Goal: Task Accomplishment & Management: Manage account settings

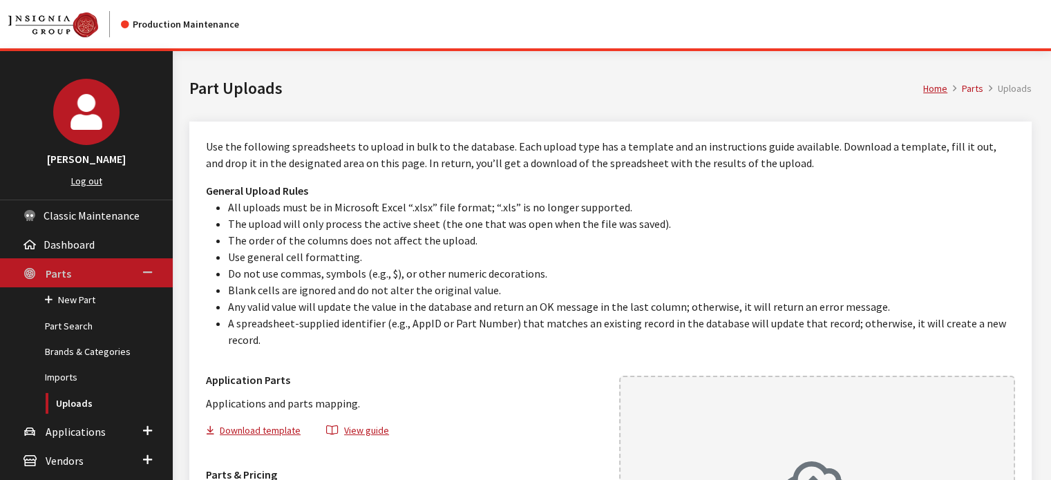
scroll to position [138, 0]
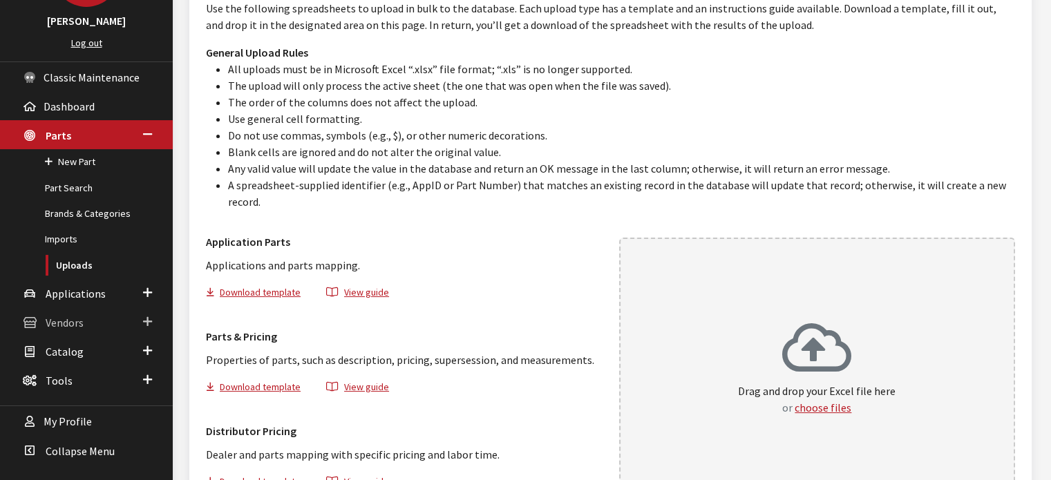
click at [69, 319] on span "Vendors" at bounding box center [65, 323] width 38 height 14
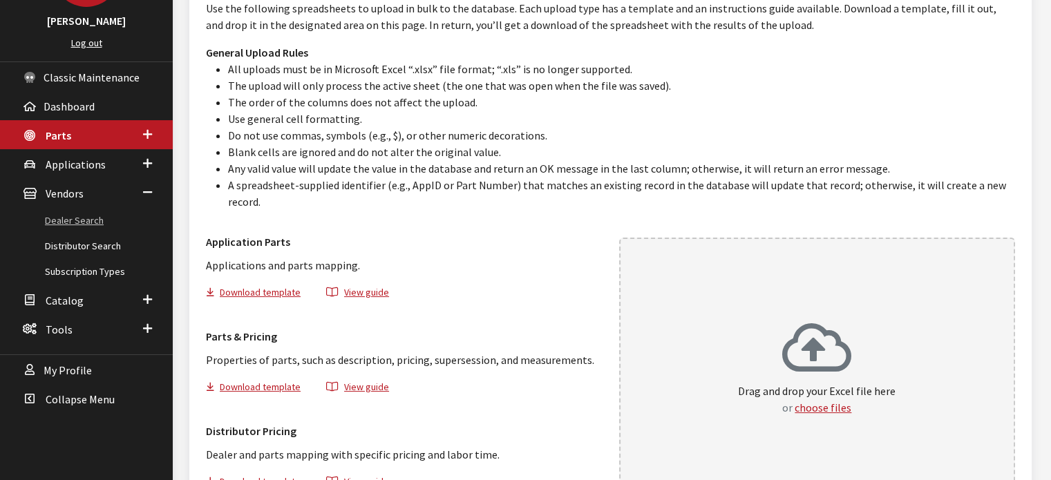
click at [81, 229] on link "Dealer Search" at bounding box center [86, 221] width 173 height 26
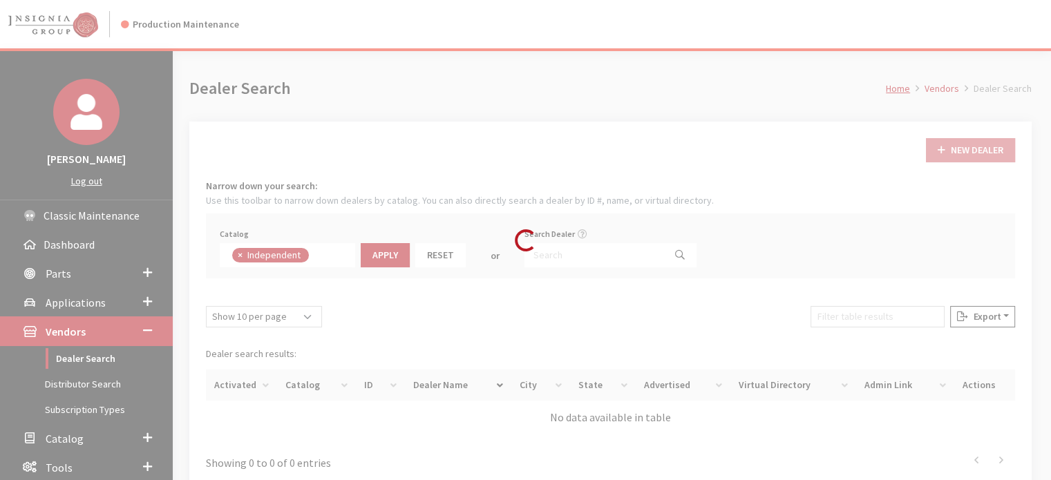
scroll to position [99, 0]
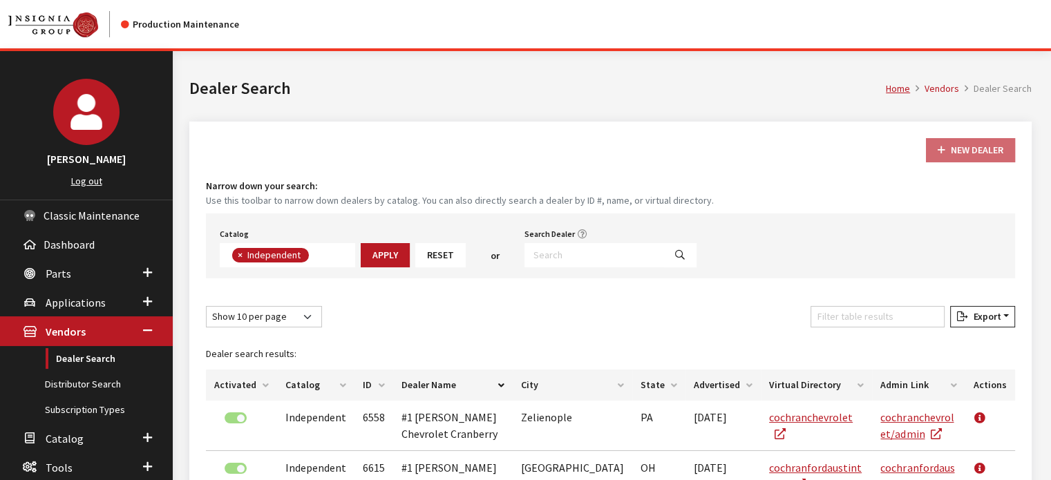
click at [240, 256] on span "×" at bounding box center [240, 255] width 5 height 12
select select
click at [501, 323] on div "Show 10 per page Show 25 per page Show 50 per page Show 100 per page Show 1000 …" at bounding box center [610, 319] width 815 height 27
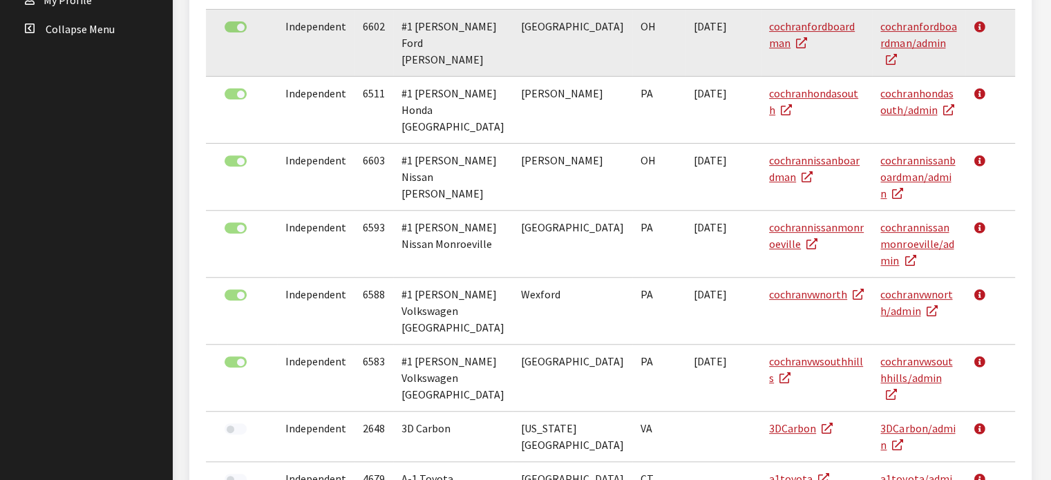
scroll to position [213, 0]
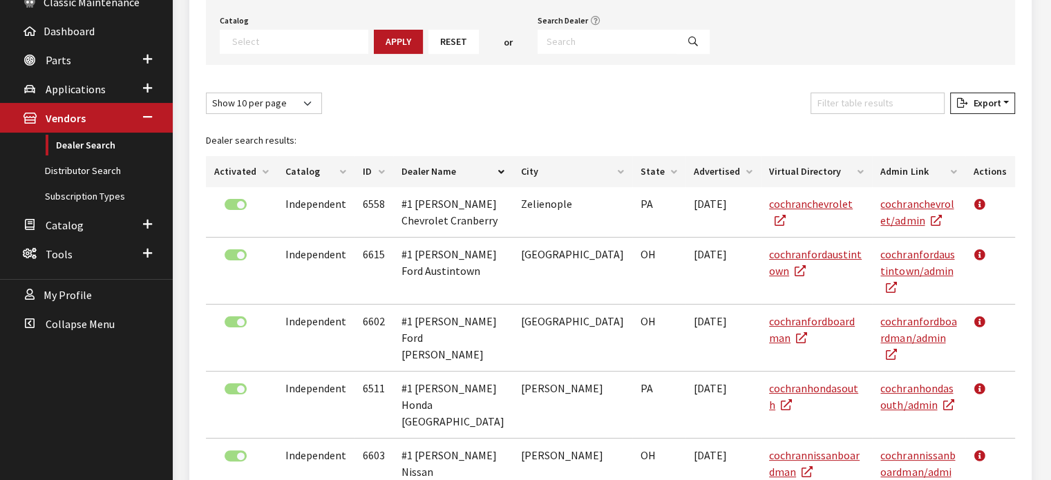
click at [238, 171] on th "Activated" at bounding box center [241, 171] width 71 height 31
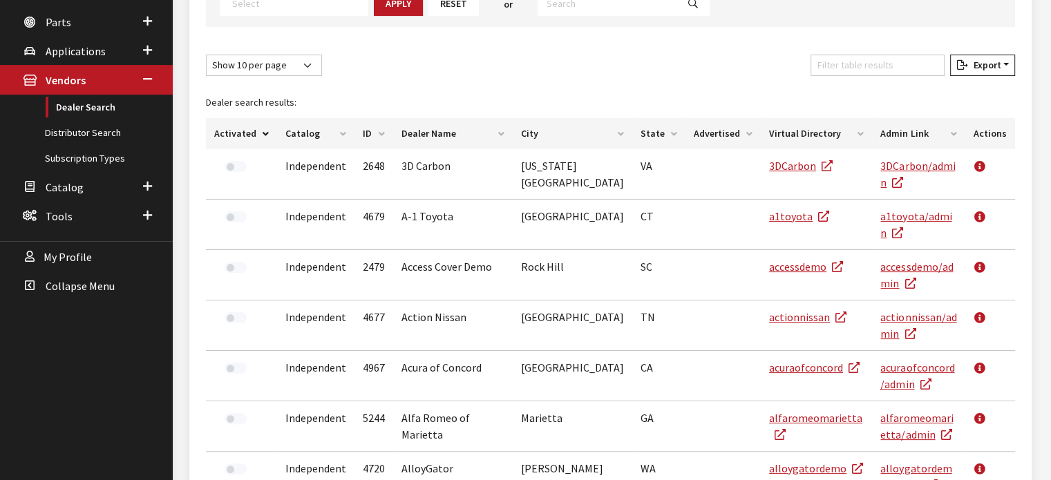
scroll to position [75, 0]
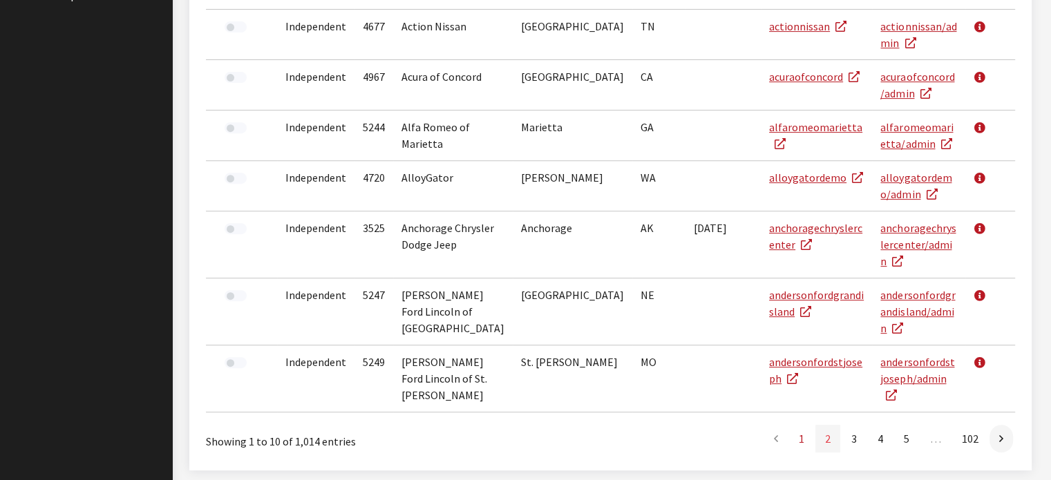
click at [831, 425] on link "2" at bounding box center [827, 439] width 25 height 28
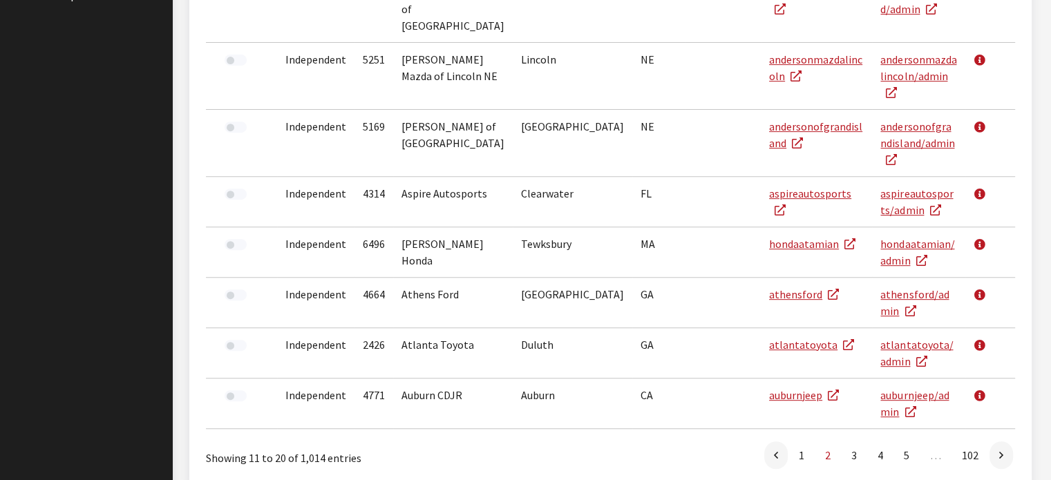
scroll to position [524, 0]
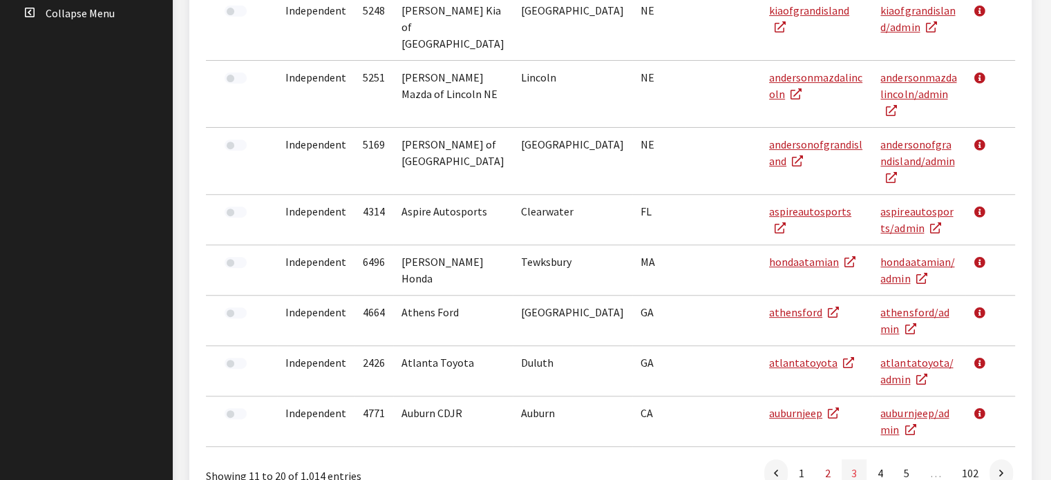
click at [842, 459] on link "3" at bounding box center [853, 473] width 25 height 28
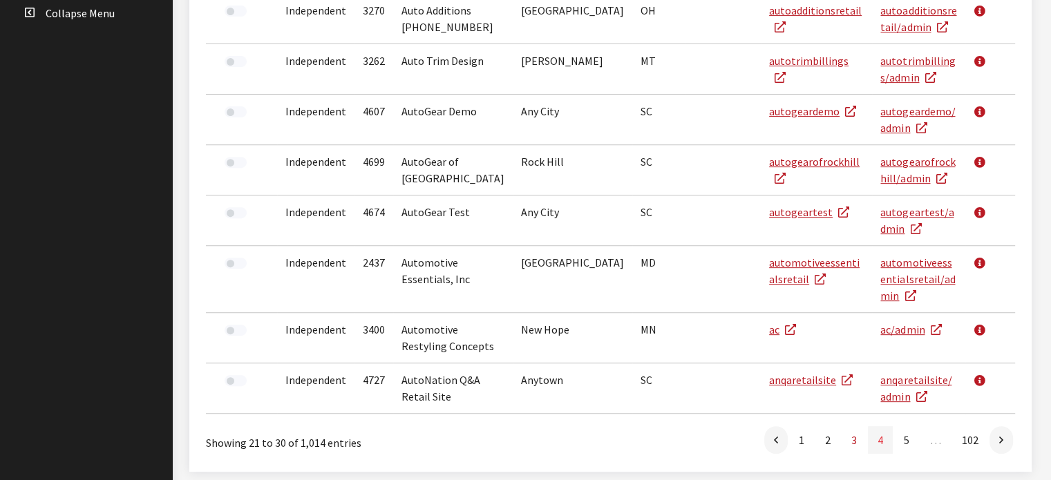
click at [870, 426] on link "4" at bounding box center [880, 440] width 25 height 28
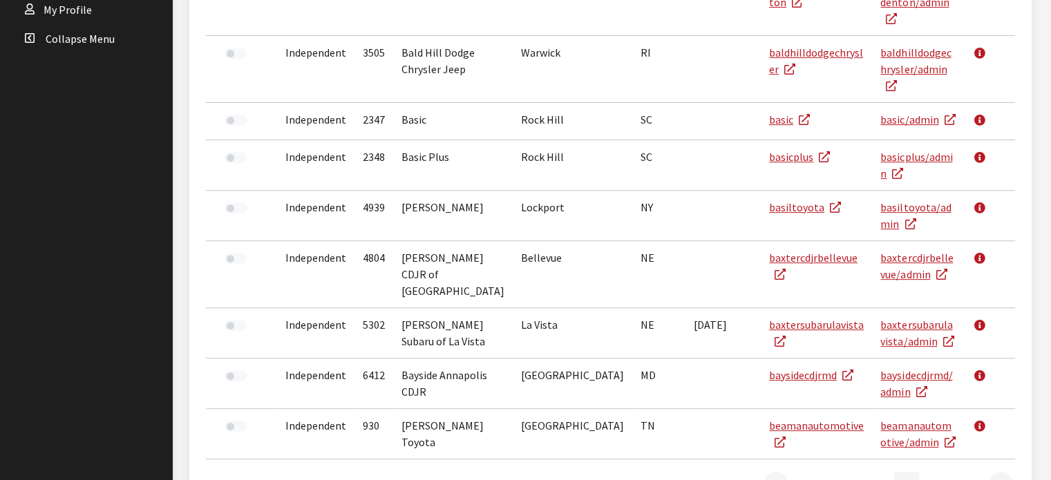
click at [906, 472] on link "5" at bounding box center [906, 486] width 25 height 28
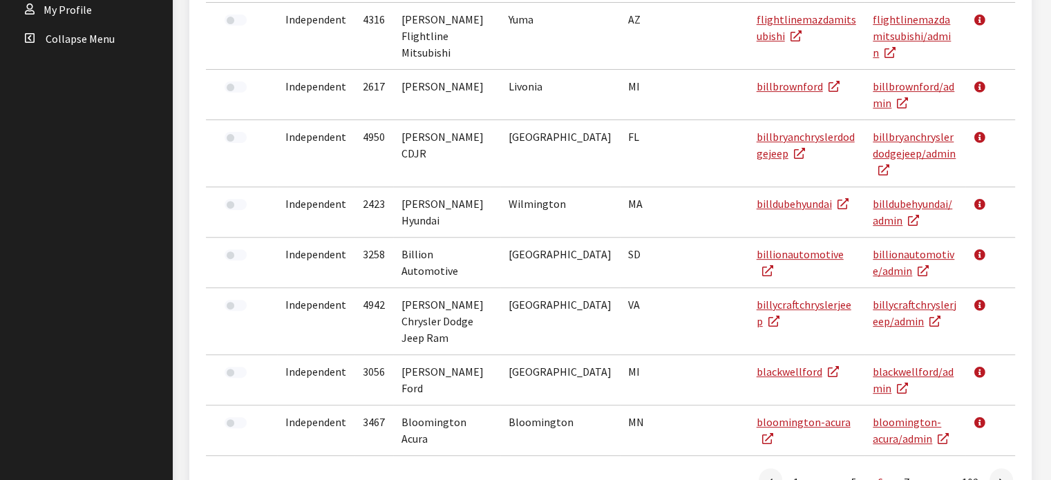
click at [1000, 442] on div "New Dealer Narrow down your search: Use this toolbar to narrow down dealers by …" at bounding box center [610, 68] width 842 height 891
click at [1005, 468] on link at bounding box center [1000, 482] width 23 height 28
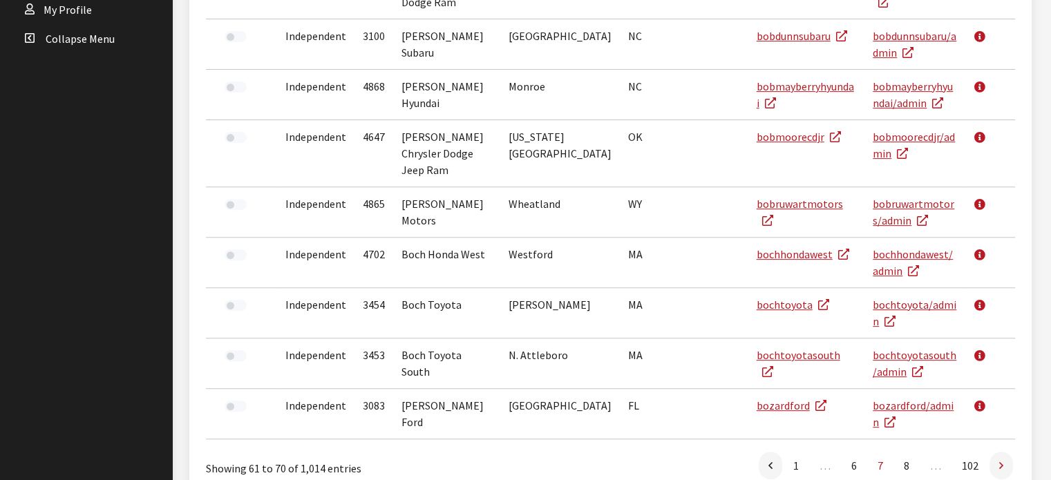
click at [999, 461] on icon at bounding box center [1001, 466] width 4 height 11
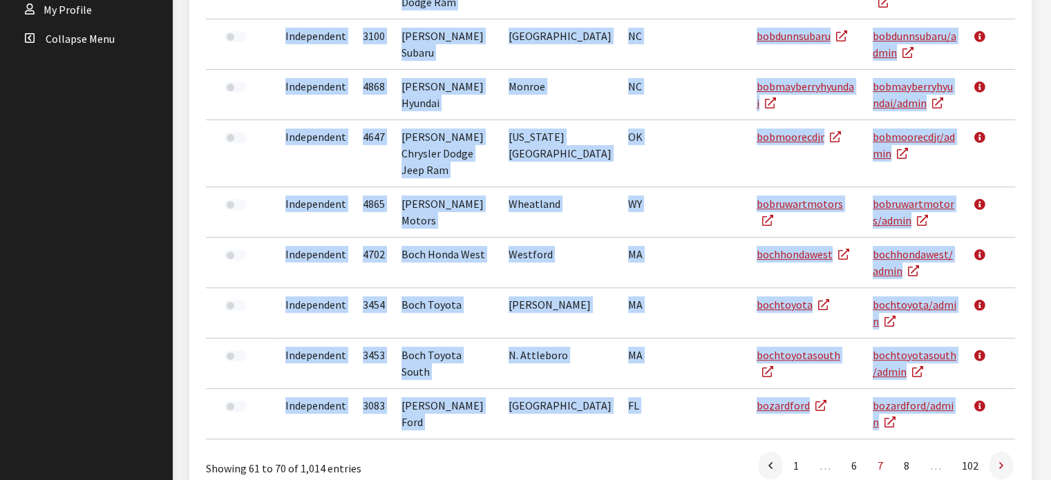
click at [999, 411] on div "Dealer search results: Activated Catalog ID Dealer Name City State Advertised V…" at bounding box center [611, 142] width 826 height 616
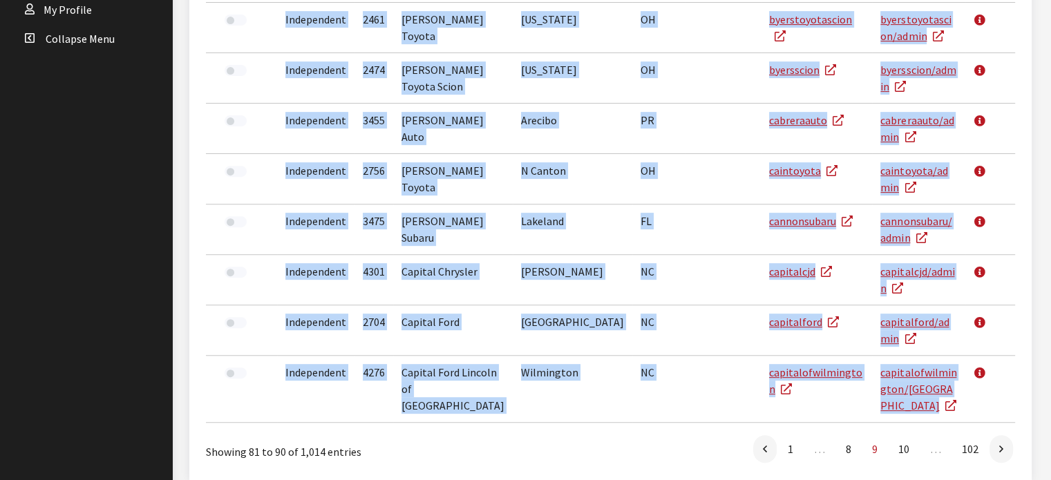
scroll to position [486, 0]
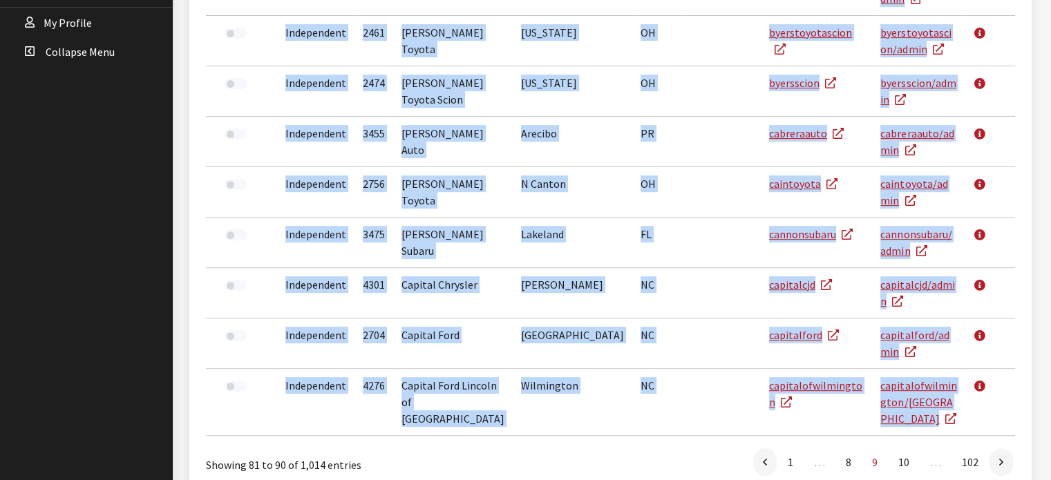
click at [1002, 425] on div "New Dealer Narrow down your search: Use this toolbar to narrow down dealers by …" at bounding box center [610, 73] width 859 height 875
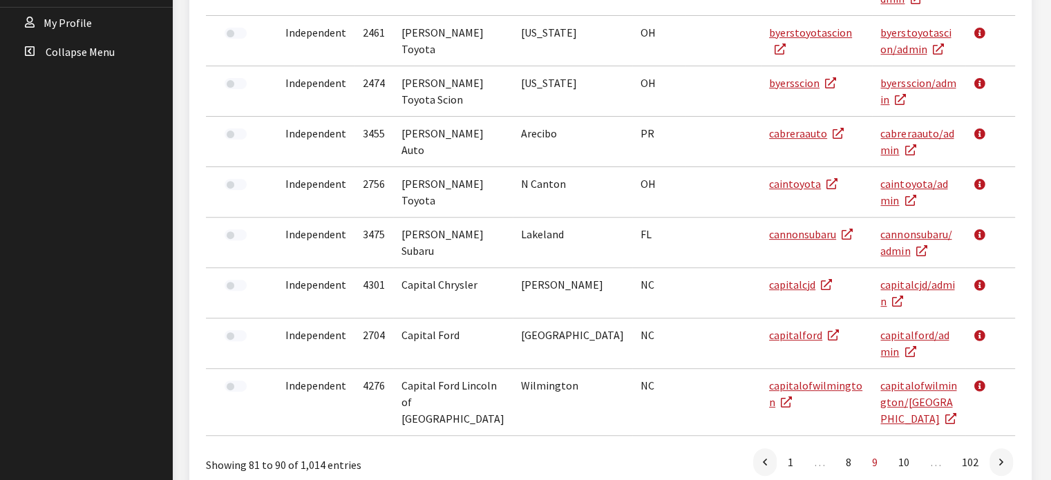
click at [1002, 425] on div "New Dealer Narrow down your search: Use this toolbar to narrow down dealers by …" at bounding box center [610, 73] width 859 height 875
click at [998, 448] on link at bounding box center [1000, 462] width 23 height 28
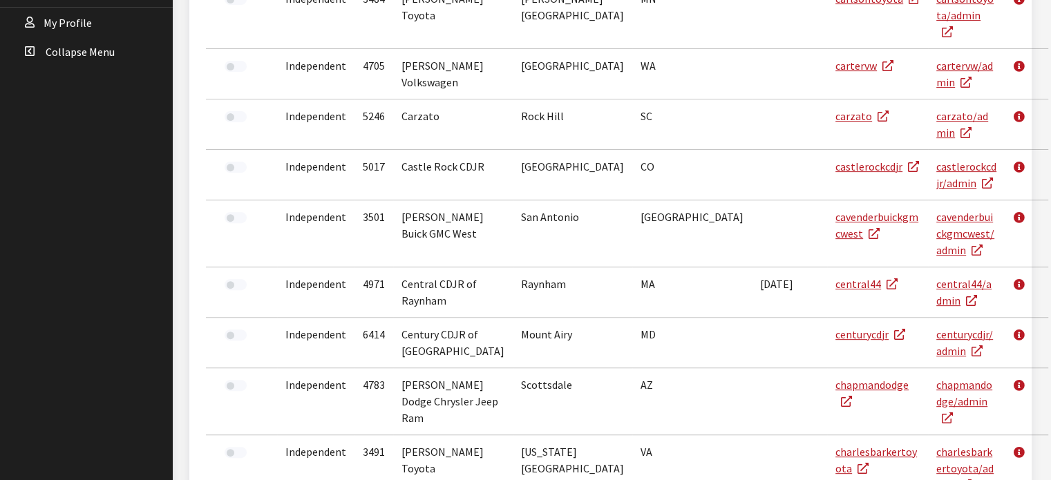
click at [999, 400] on div "Dealer search results: Activated Catalog ID Dealer Name City State Advertised V…" at bounding box center [611, 180] width 826 height 666
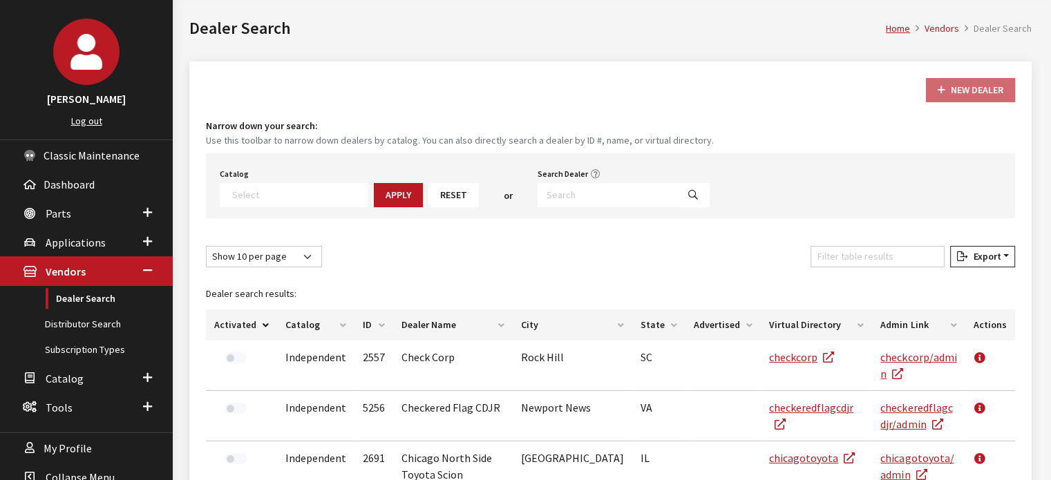
scroll to position [0, 0]
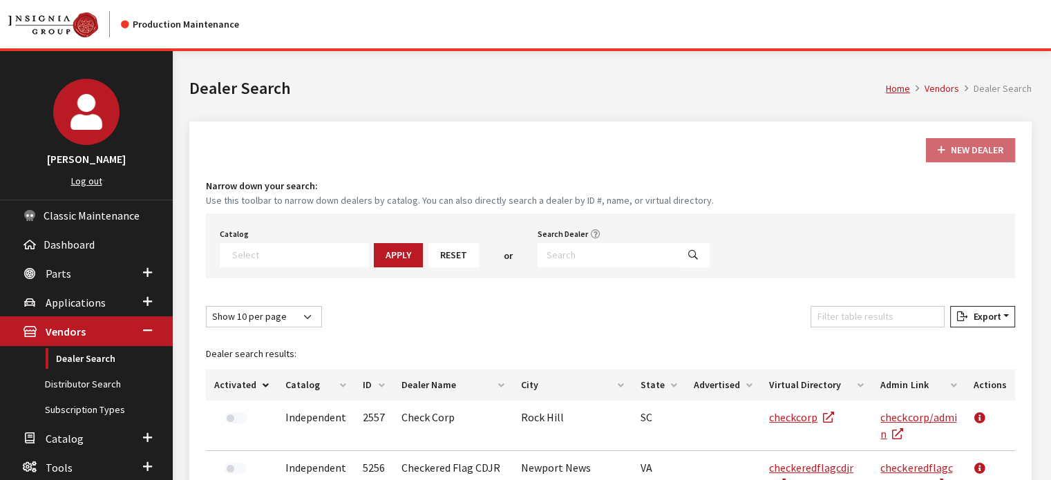
click at [263, 380] on th "Activated" at bounding box center [241, 385] width 71 height 31
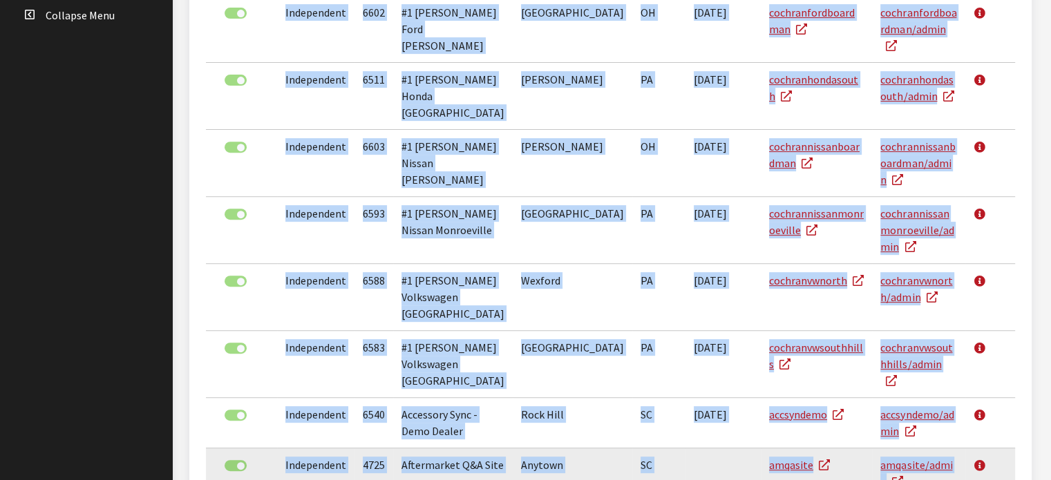
scroll to position [559, 0]
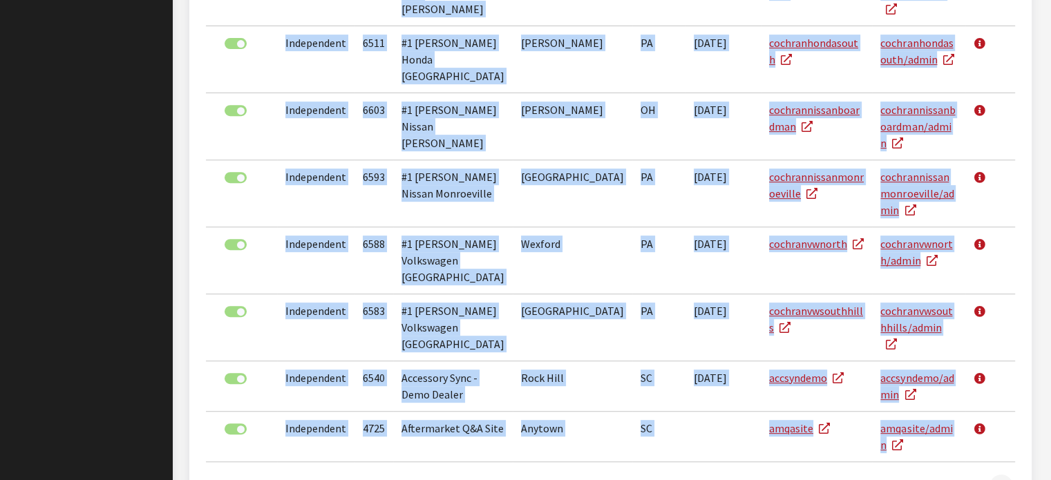
click at [993, 475] on link at bounding box center [1000, 489] width 23 height 28
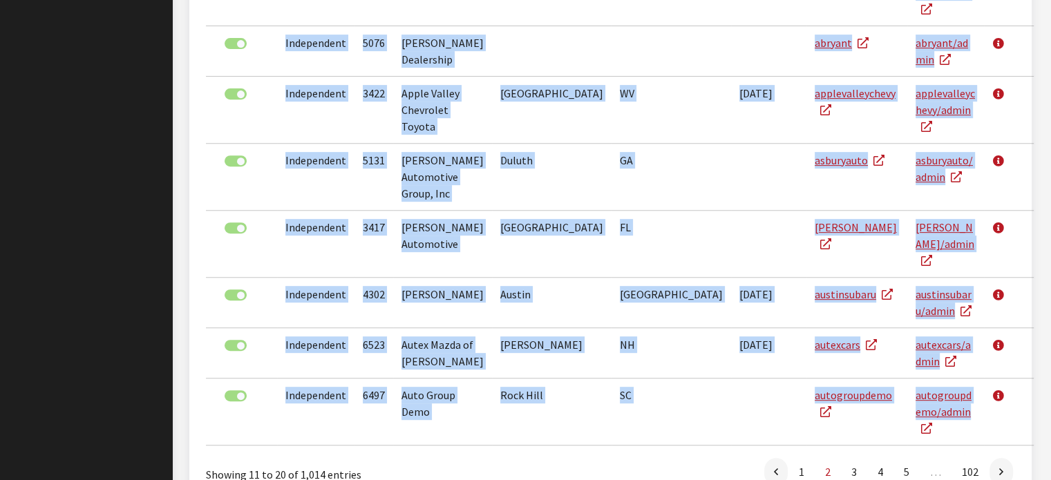
scroll to position [511, 0]
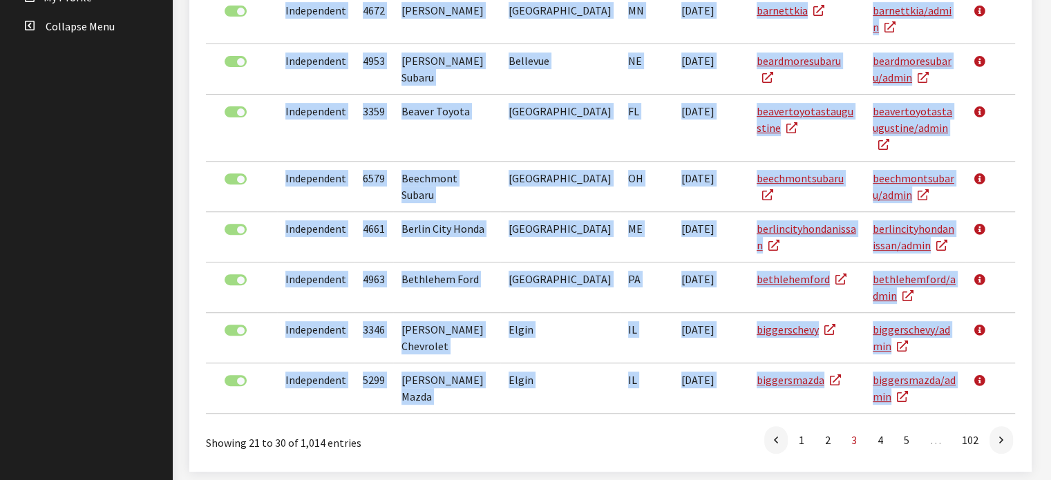
click at [993, 392] on link at bounding box center [984, 380] width 23 height 35
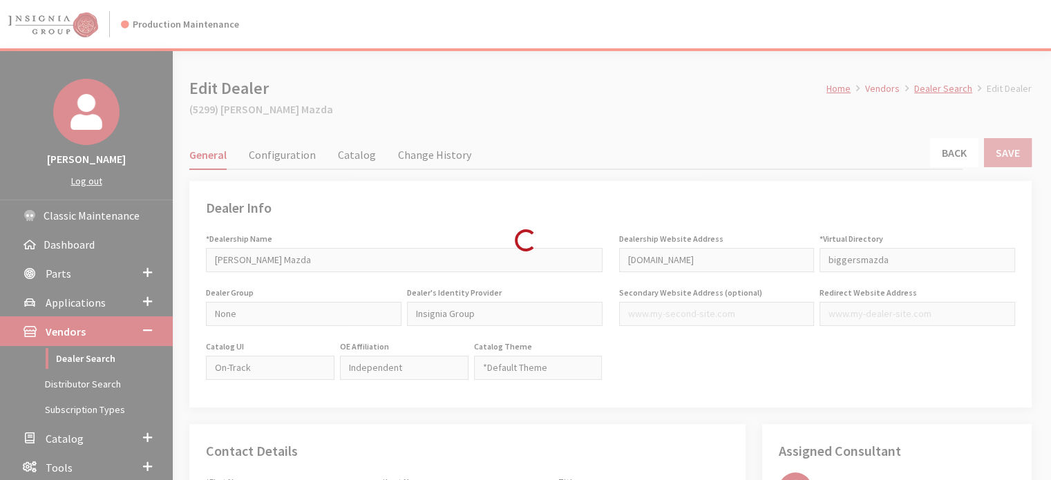
type input "499.00"
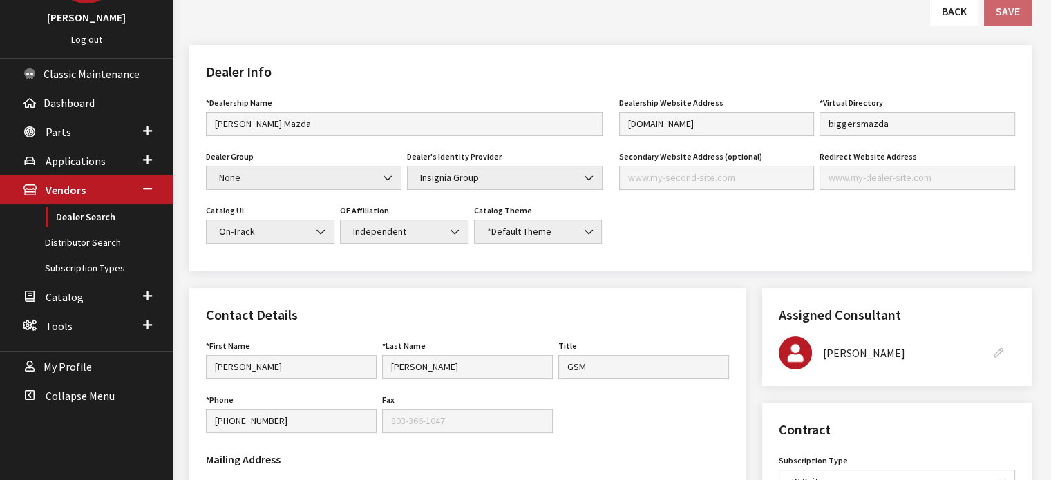
scroll to position [415, 0]
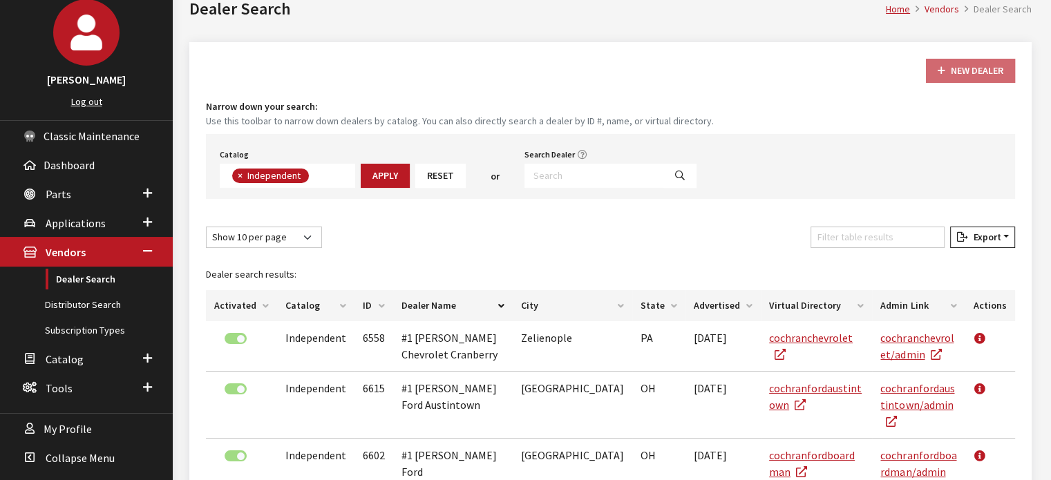
scroll to position [99, 0]
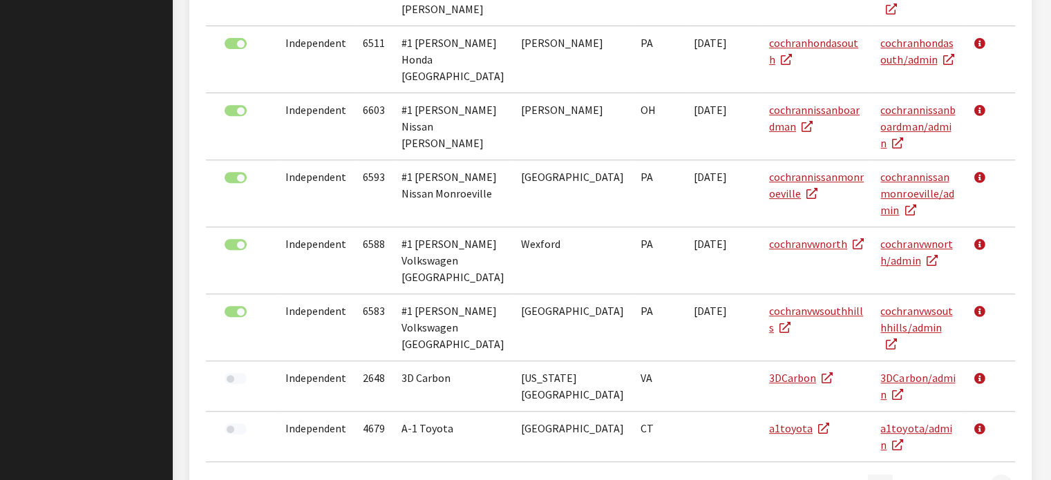
click at [886, 475] on link "4" at bounding box center [880, 489] width 25 height 28
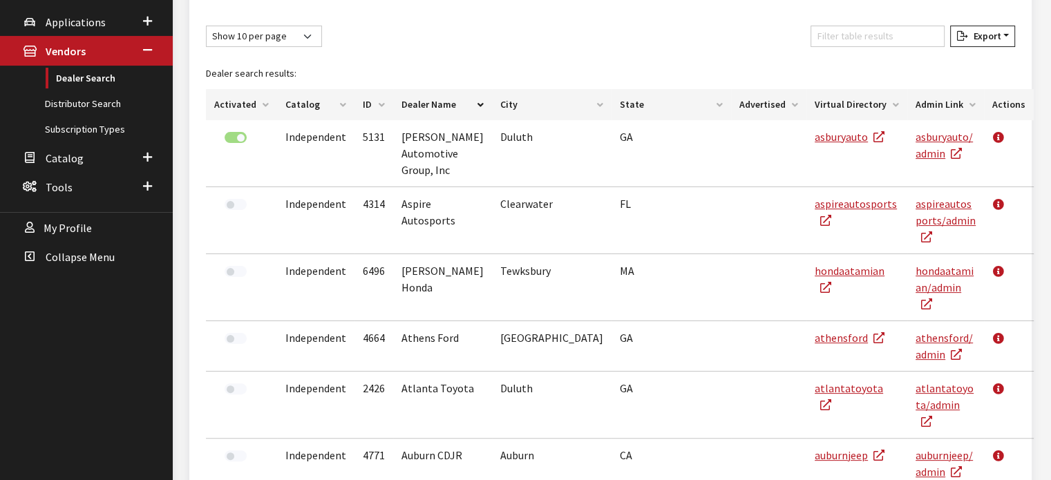
scroll to position [166, 0]
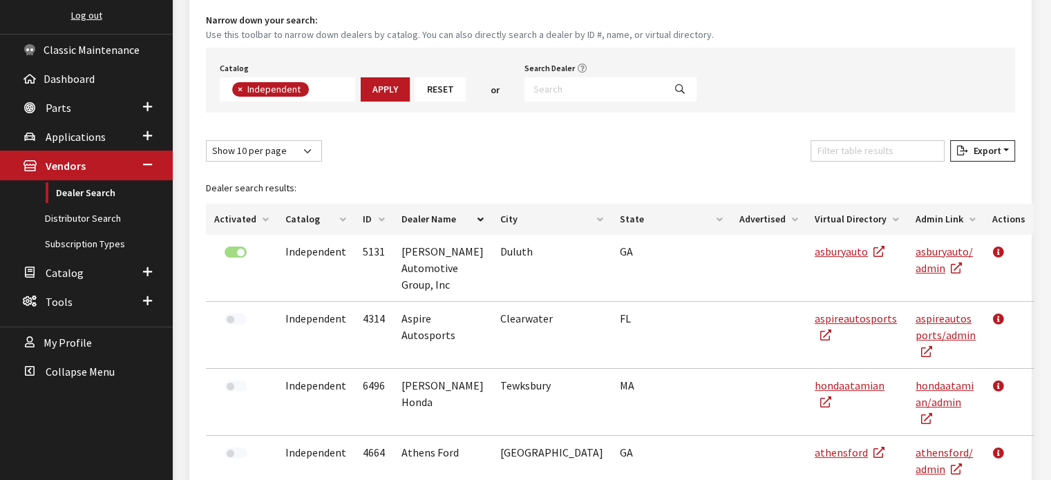
click at [252, 209] on th "Activated" at bounding box center [241, 219] width 71 height 31
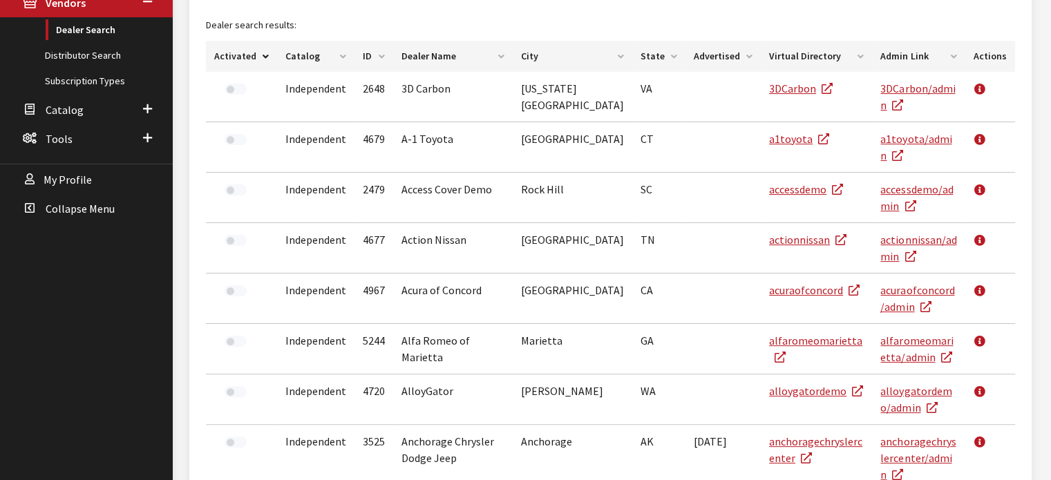
scroll to position [542, 0]
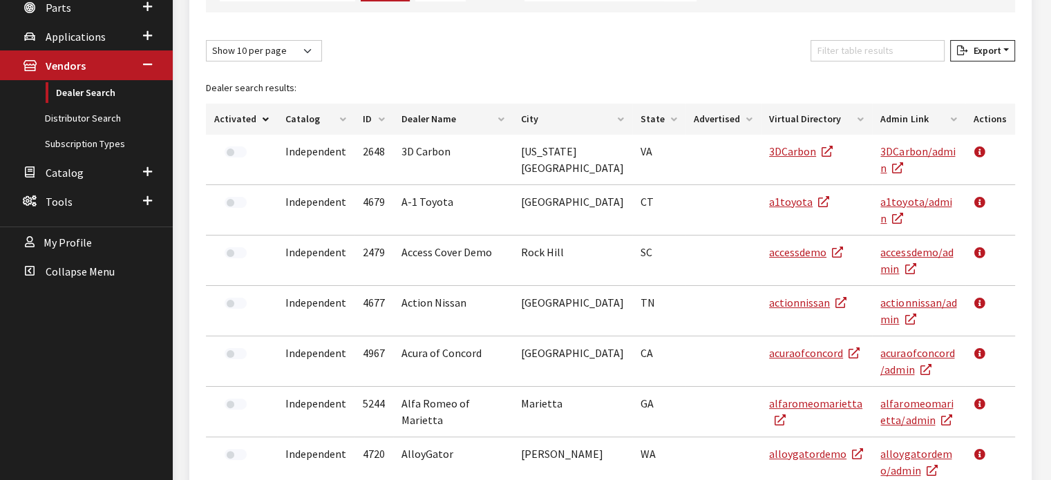
click at [237, 119] on th "Activated" at bounding box center [241, 119] width 71 height 31
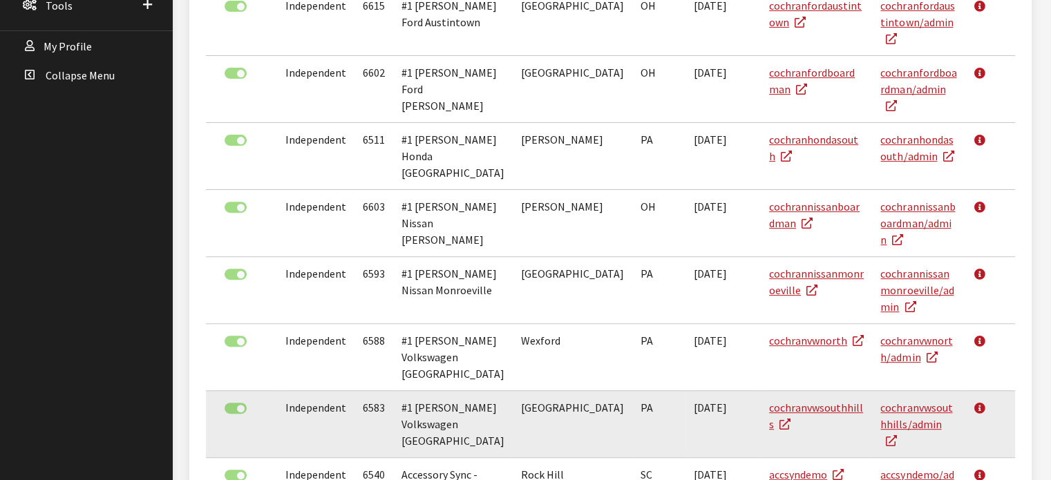
scroll to position [559, 0]
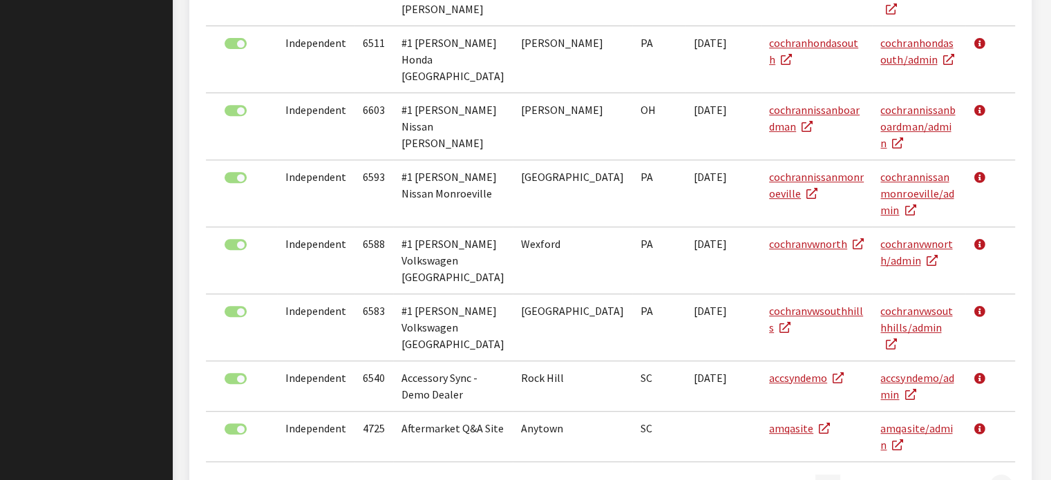
click at [828, 475] on link "2" at bounding box center [827, 489] width 25 height 28
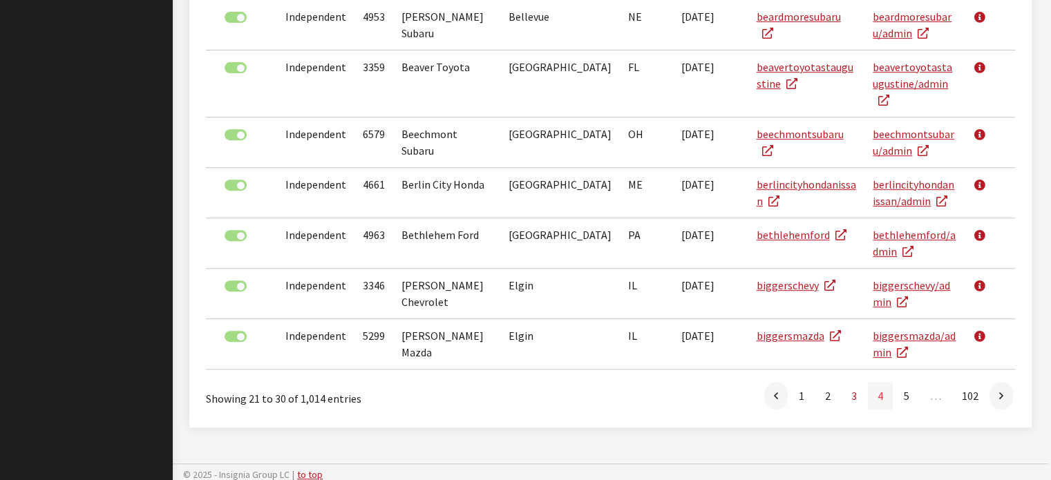
click at [888, 394] on link "4" at bounding box center [880, 396] width 25 height 28
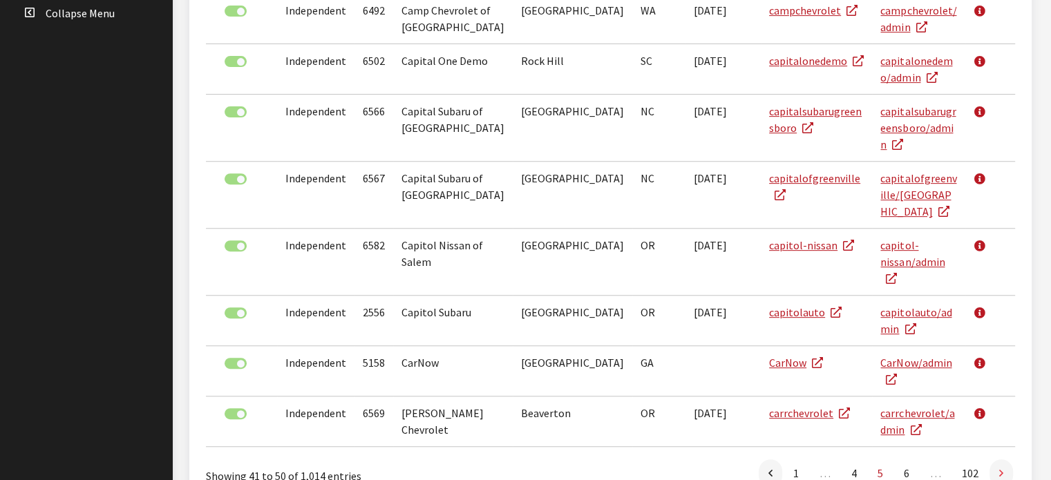
click at [1009, 459] on link at bounding box center [1000, 473] width 23 height 28
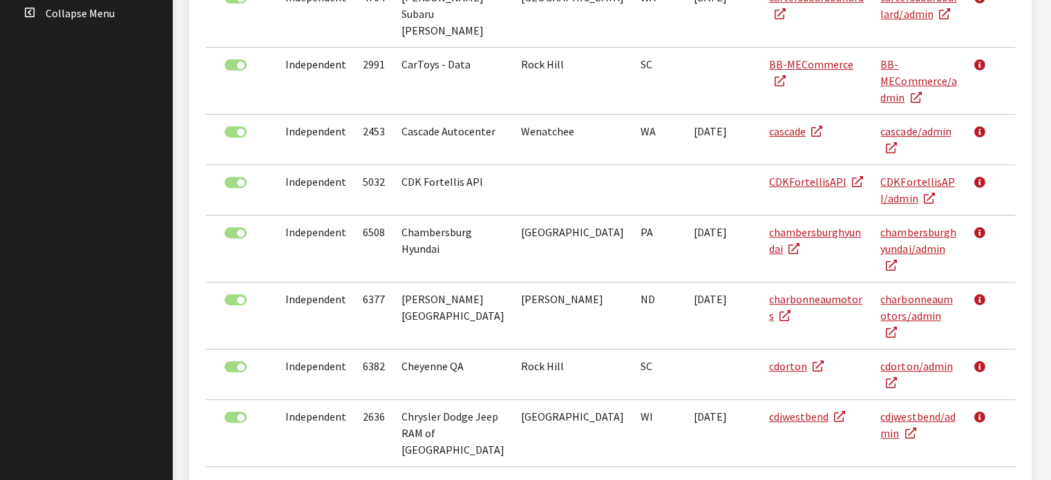
scroll to position [515, 0]
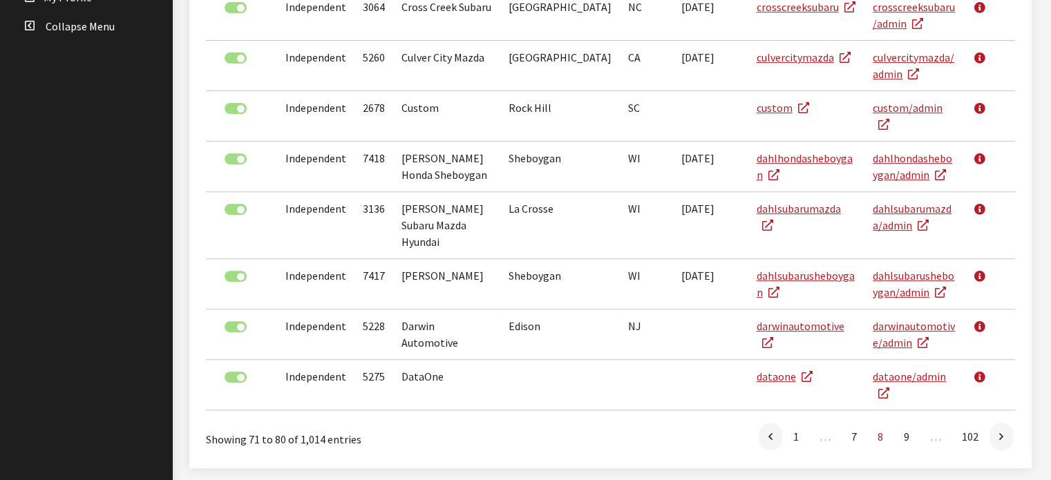
click at [1000, 432] on icon at bounding box center [1001, 437] width 4 height 11
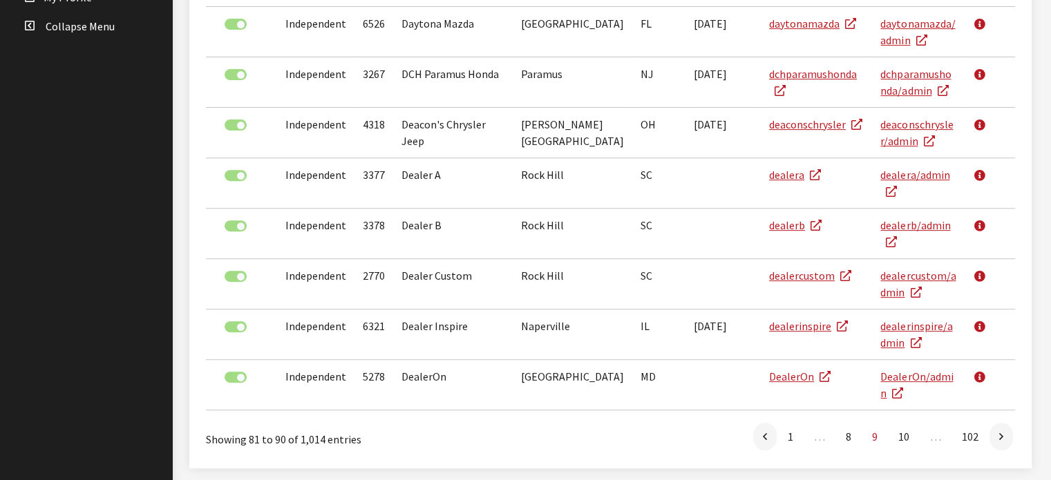
scroll to position [499, 0]
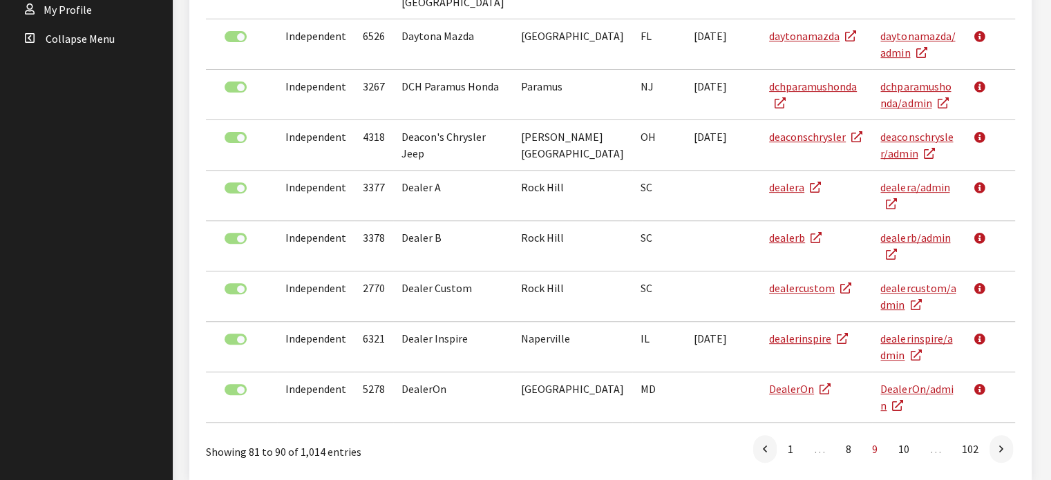
click at [1000, 444] on icon at bounding box center [1001, 449] width 4 height 11
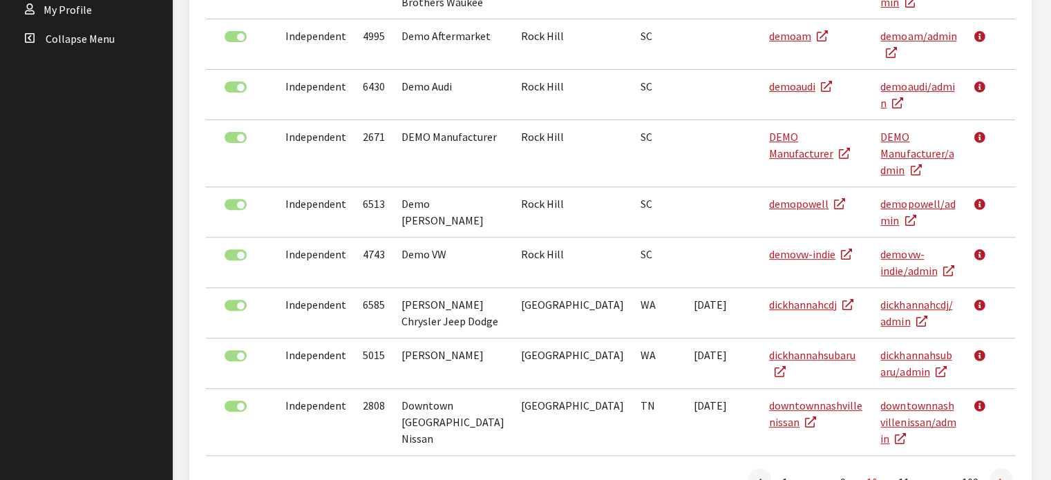
click at [999, 477] on icon at bounding box center [1001, 482] width 4 height 11
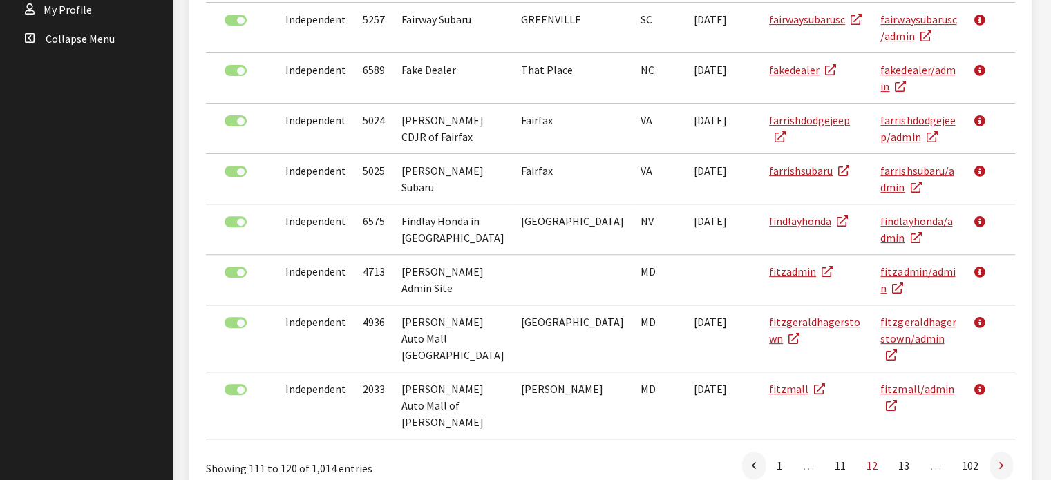
click at [997, 452] on link at bounding box center [1000, 466] width 23 height 28
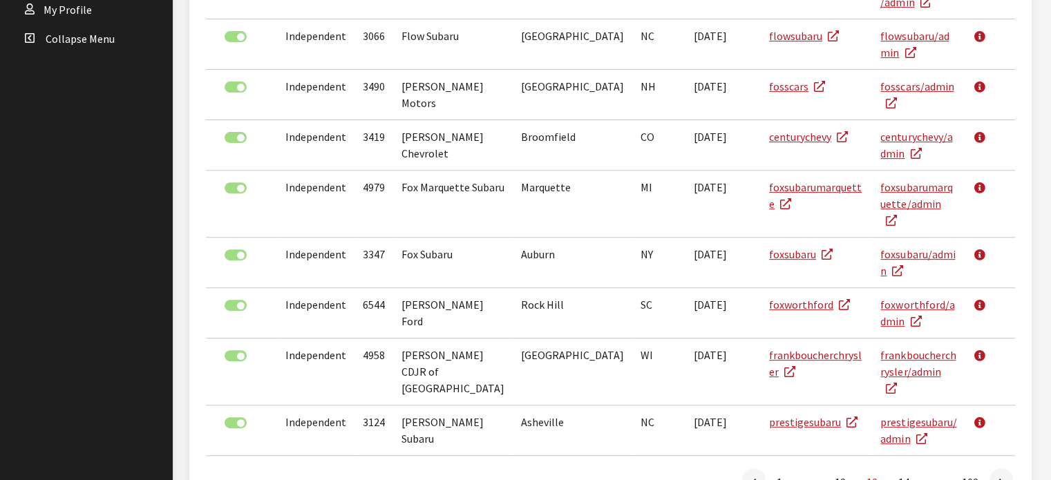
click at [997, 468] on link at bounding box center [1000, 482] width 23 height 28
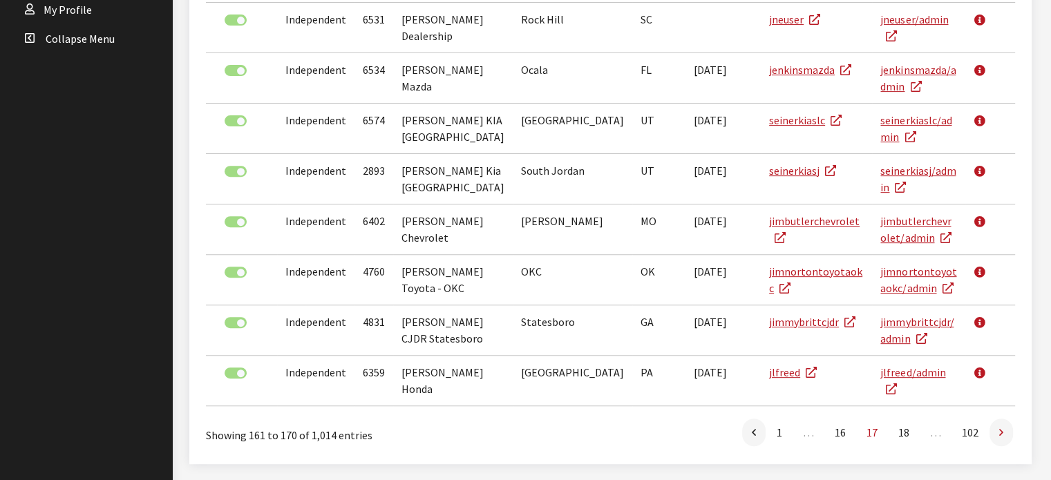
click at [1006, 419] on link at bounding box center [1000, 433] width 23 height 28
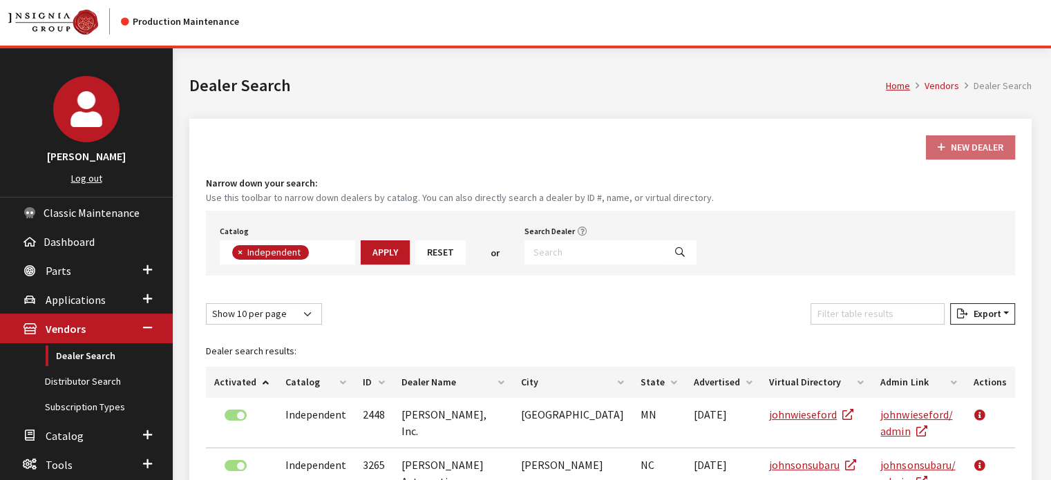
scroll to position [0, 0]
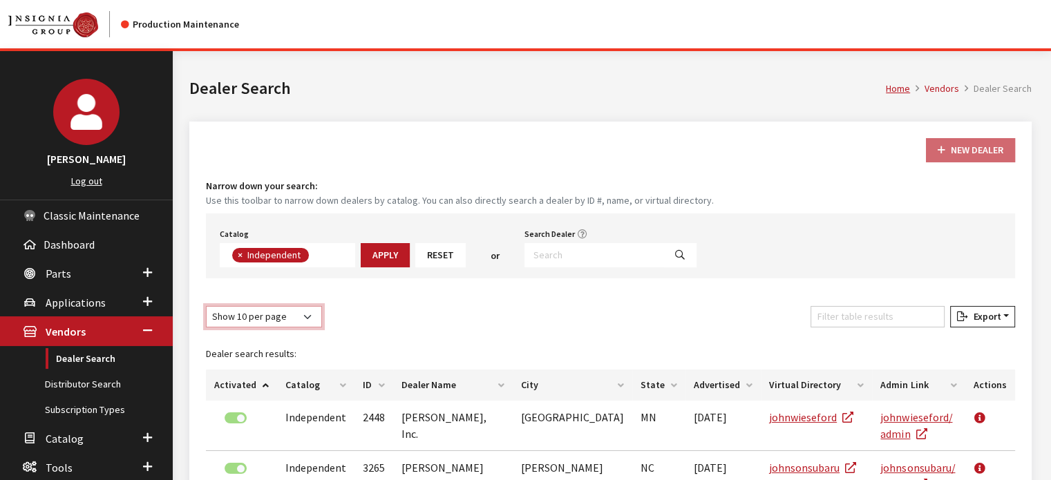
click at [286, 307] on select "Show 10 per page Show 25 per page Show 50 per page Show 100 per page Show 1000 …" at bounding box center [264, 316] width 116 height 21
click at [282, 307] on select "Show 10 per page Show 25 per page Show 50 per page Show 100 per page Show 1000 …" at bounding box center [264, 316] width 116 height 21
select select "100"
click at [206, 306] on select "Show 10 per page Show 25 per page Show 50 per page Show 100 per page Show 1000 …" at bounding box center [264, 316] width 116 height 21
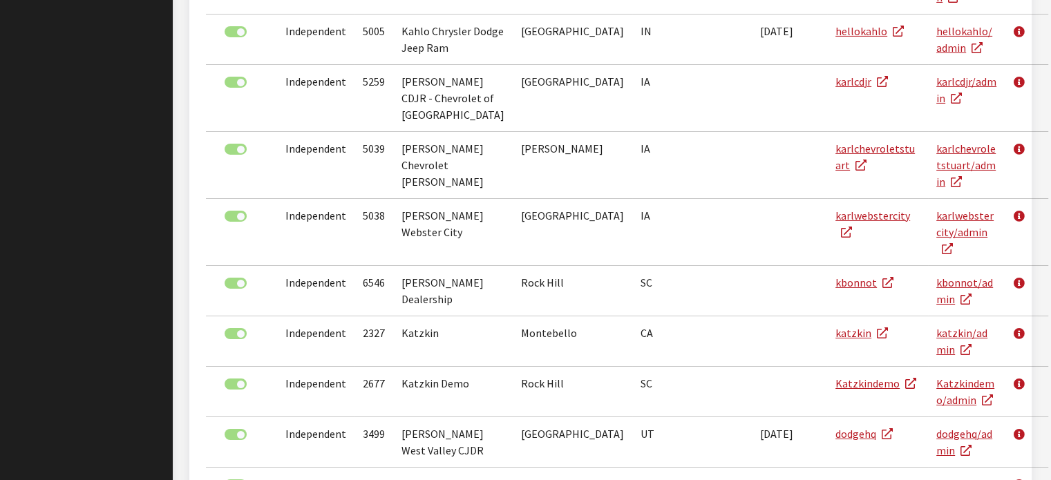
scroll to position [4915, 0]
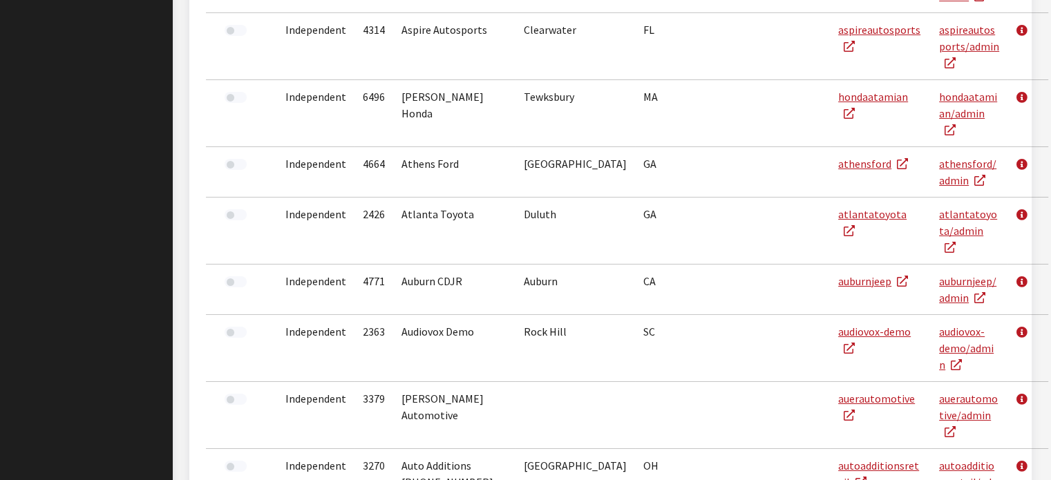
scroll to position [4853, 0]
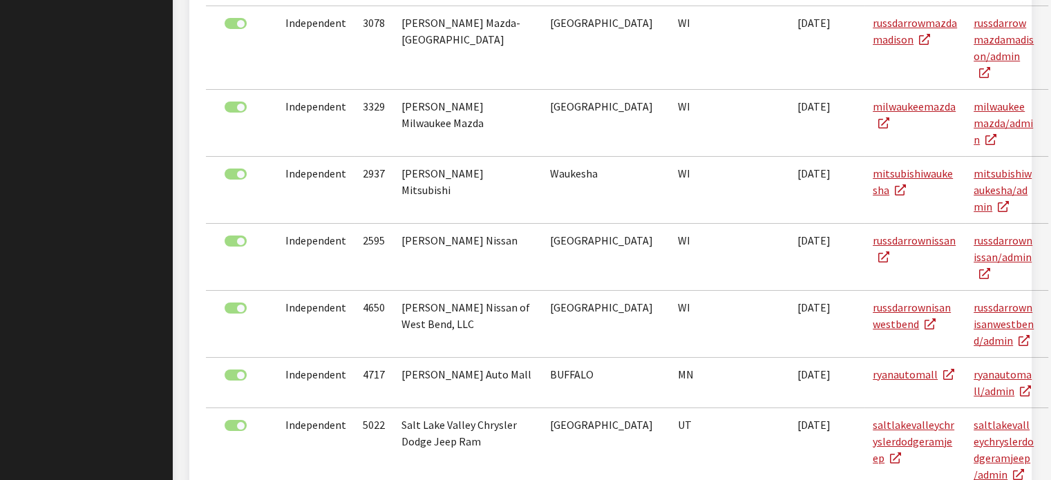
scroll to position [4944, 0]
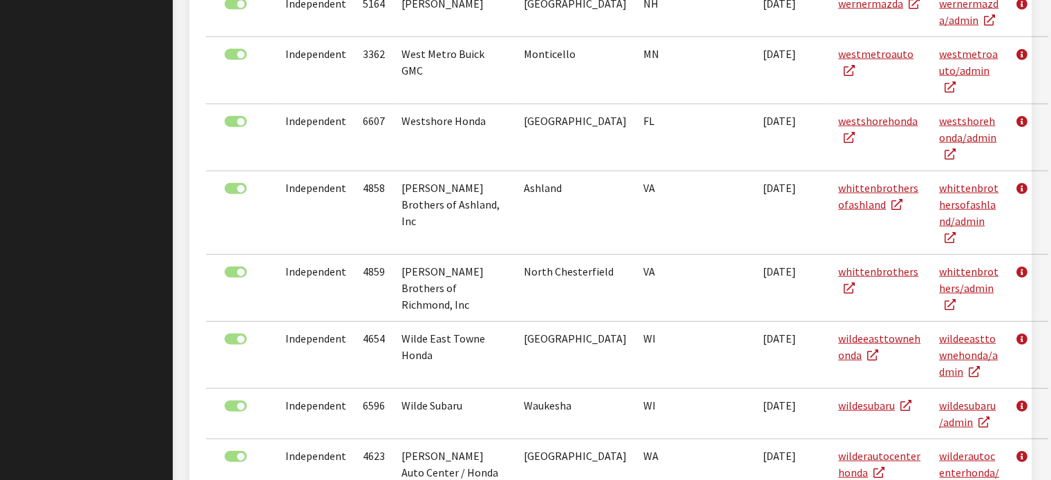
scroll to position [2987, 0]
